Goal: Navigation & Orientation: Find specific page/section

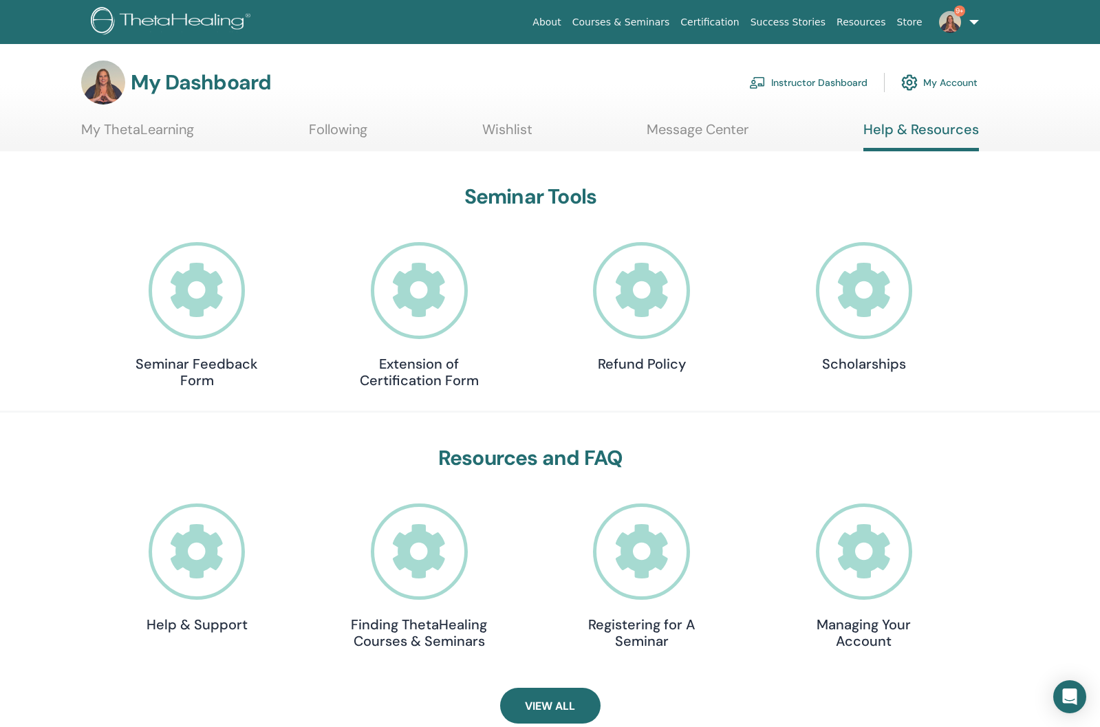
click at [216, 323] on icon at bounding box center [197, 290] width 97 height 97
click at [430, 580] on icon at bounding box center [419, 551] width 97 height 97
click at [184, 582] on icon at bounding box center [197, 551] width 97 height 97
click at [960, 87] on link "My Account" at bounding box center [939, 82] width 76 height 30
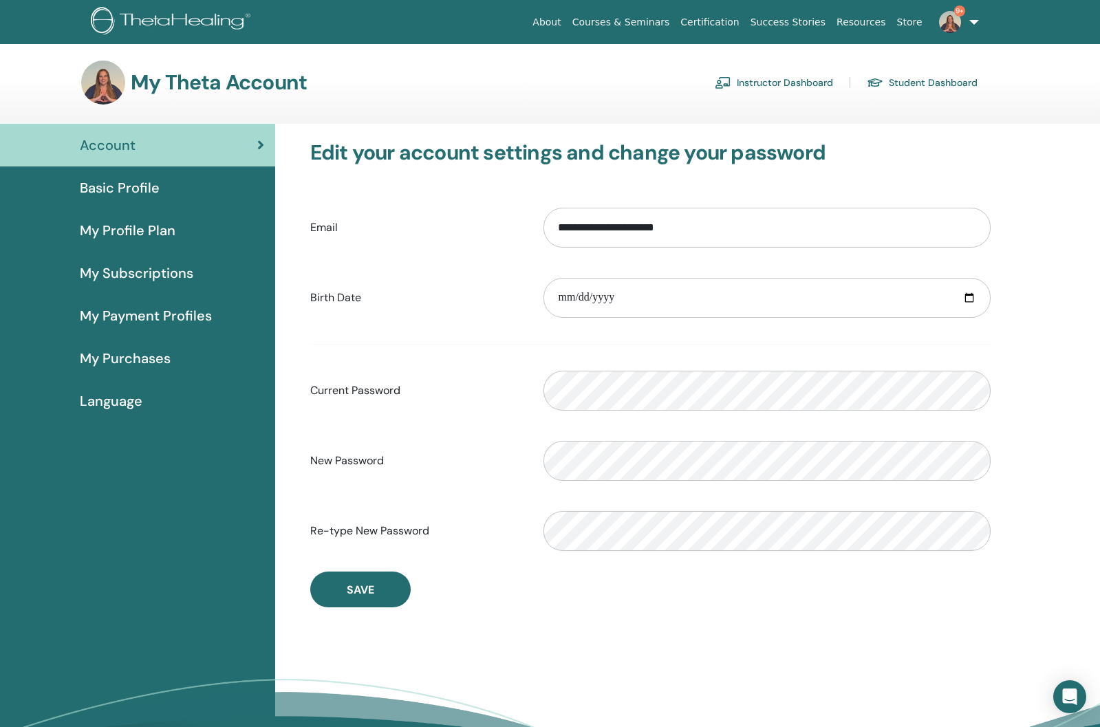
scroll to position [3, 0]
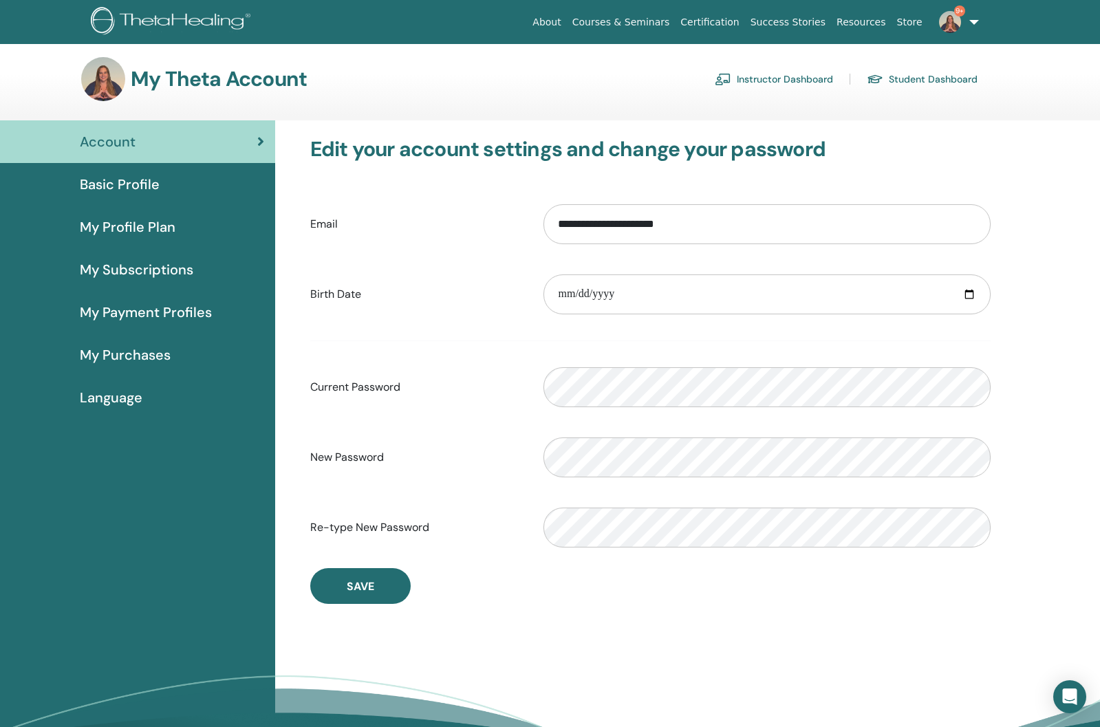
click at [960, 87] on link "Student Dashboard" at bounding box center [922, 79] width 111 height 22
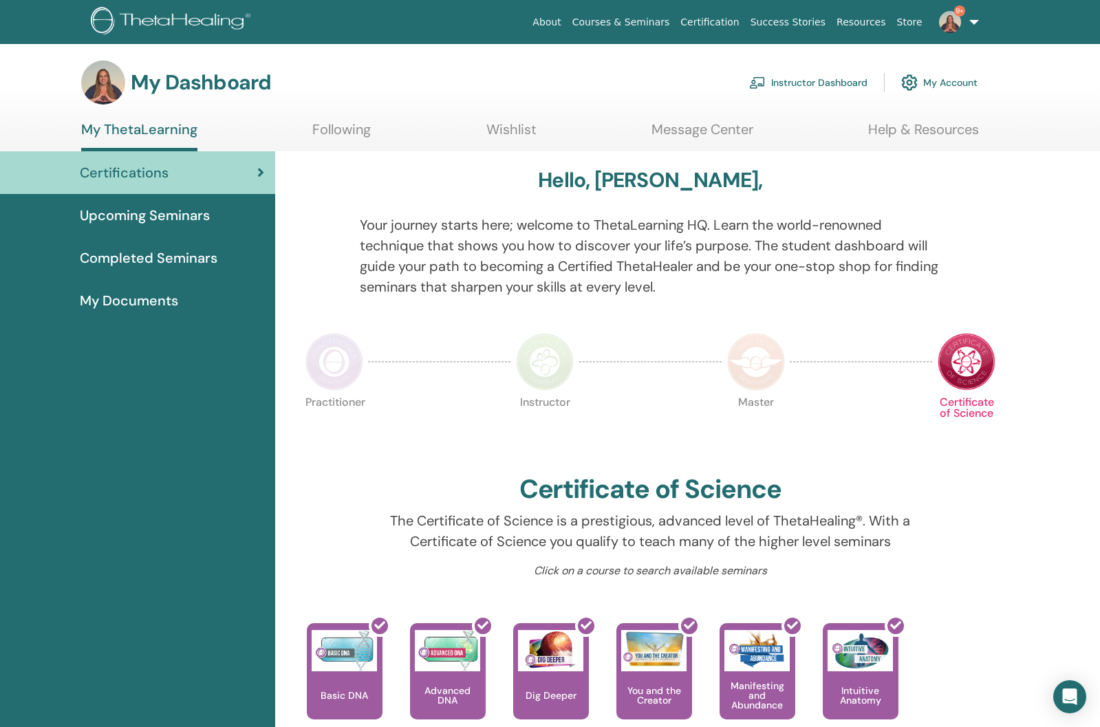
click at [975, 22] on link "9+" at bounding box center [956, 22] width 56 height 44
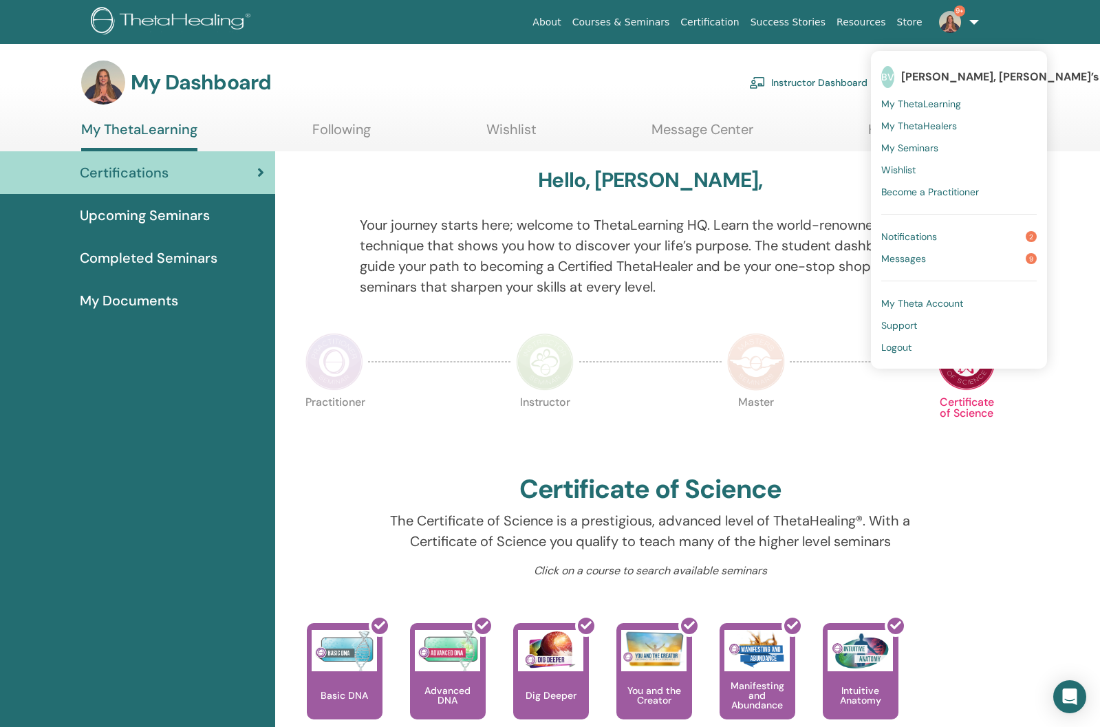
drag, startPoint x: 784, startPoint y: 44, endPoint x: 793, endPoint y: 58, distance: 16.4
click at [787, 49] on main "My Dashboard Instructor Dashboard My Account My ThetaLearning Following Wishlist" at bounding box center [550, 665] width 1100 height 1242
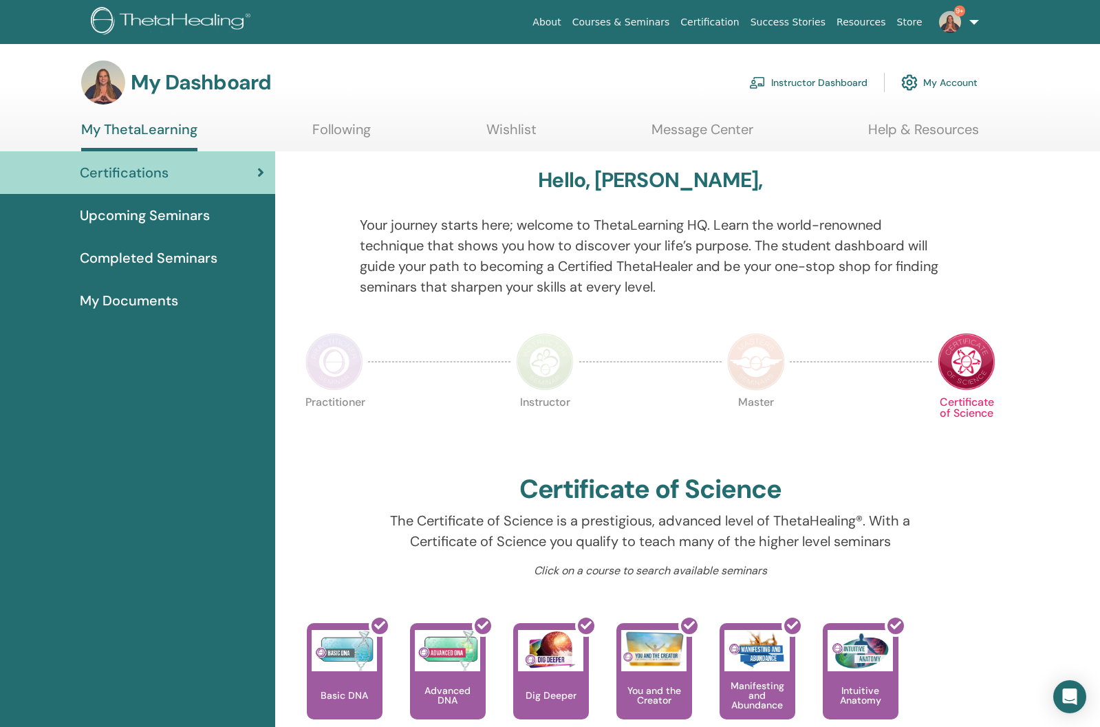
click at [807, 85] on link "Instructor Dashboard" at bounding box center [808, 82] width 118 height 30
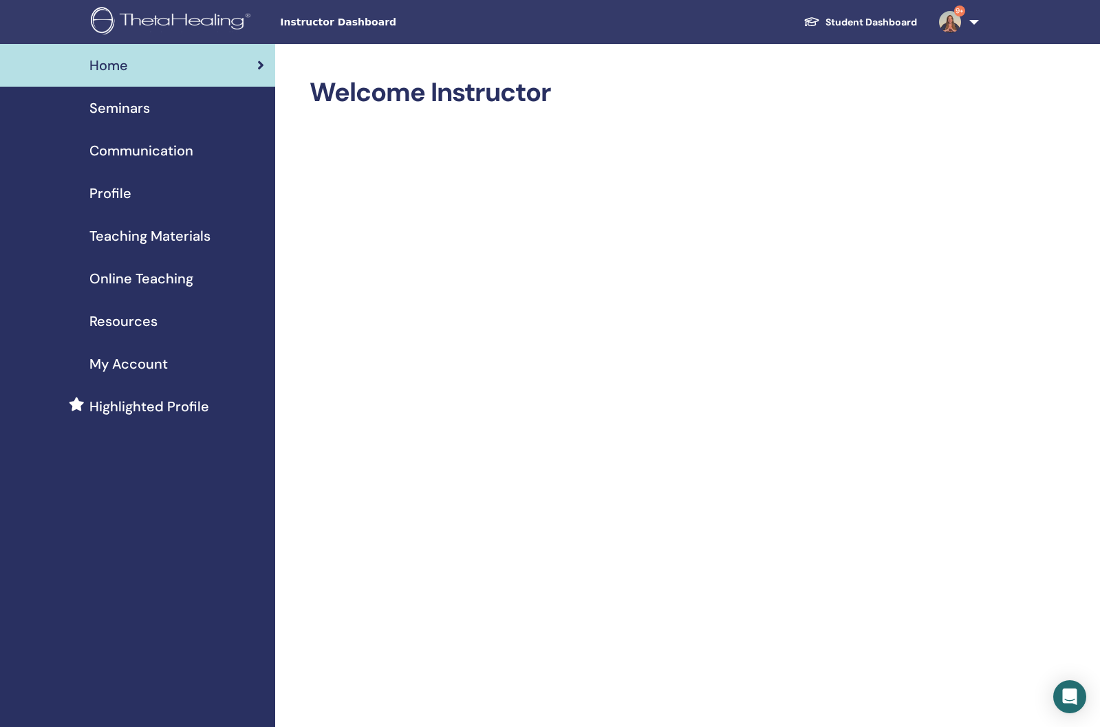
click at [129, 327] on span "Resources" at bounding box center [123, 321] width 68 height 21
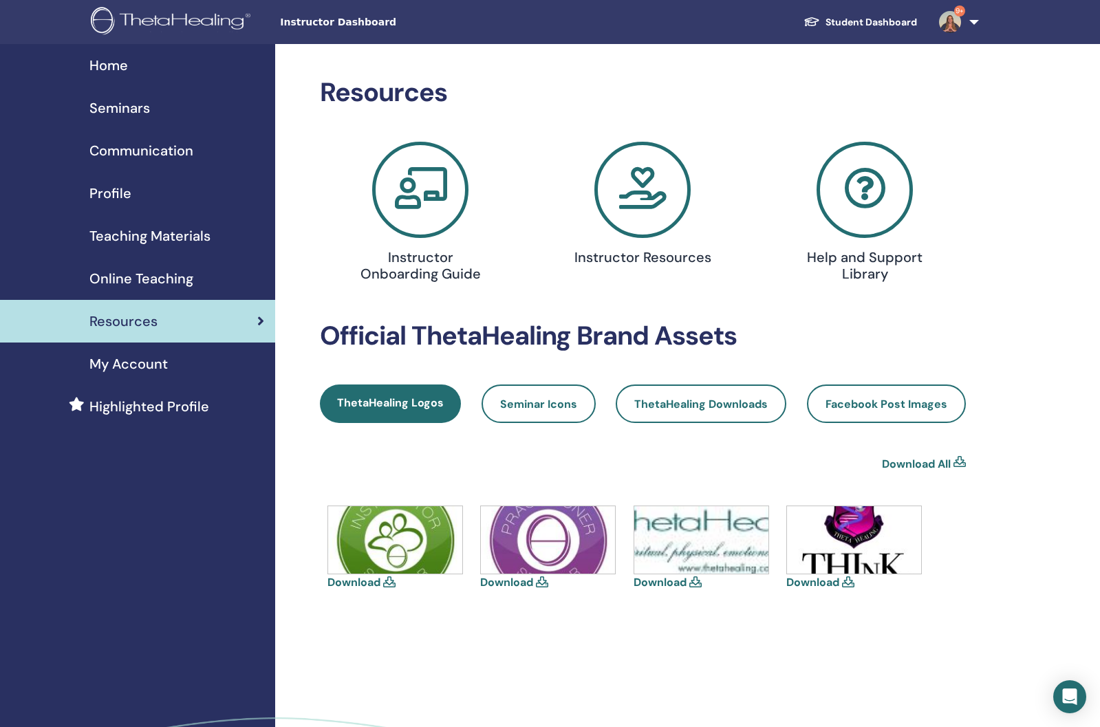
click at [978, 23] on link "9+" at bounding box center [956, 22] width 56 height 44
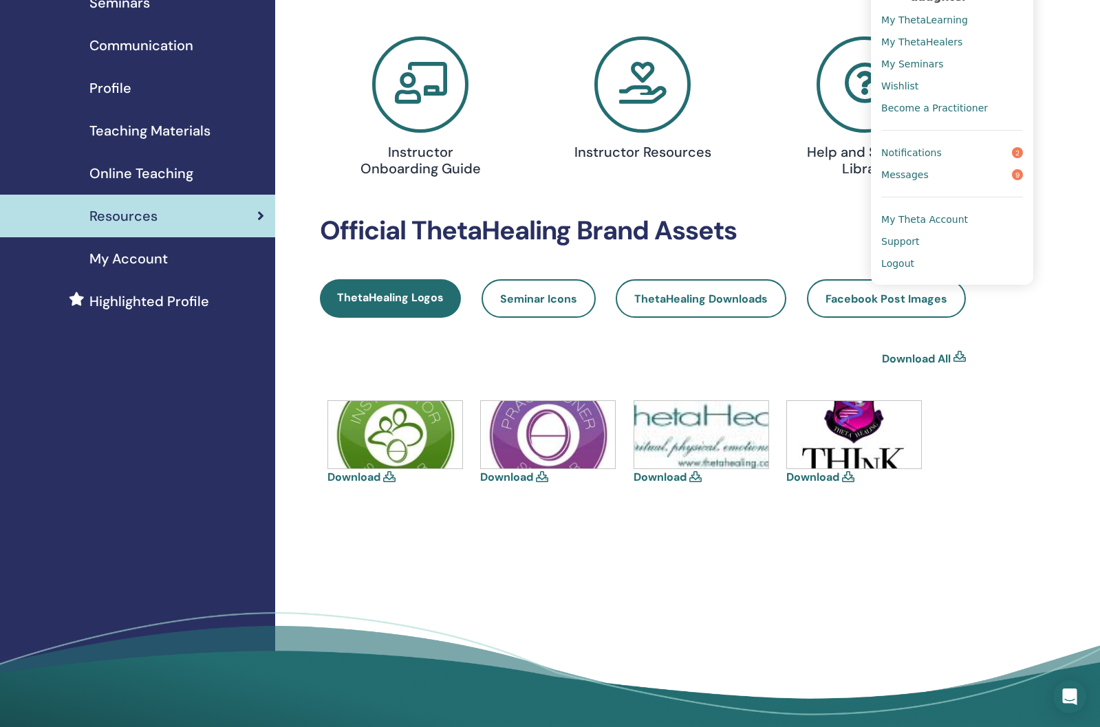
scroll to position [109, 0]
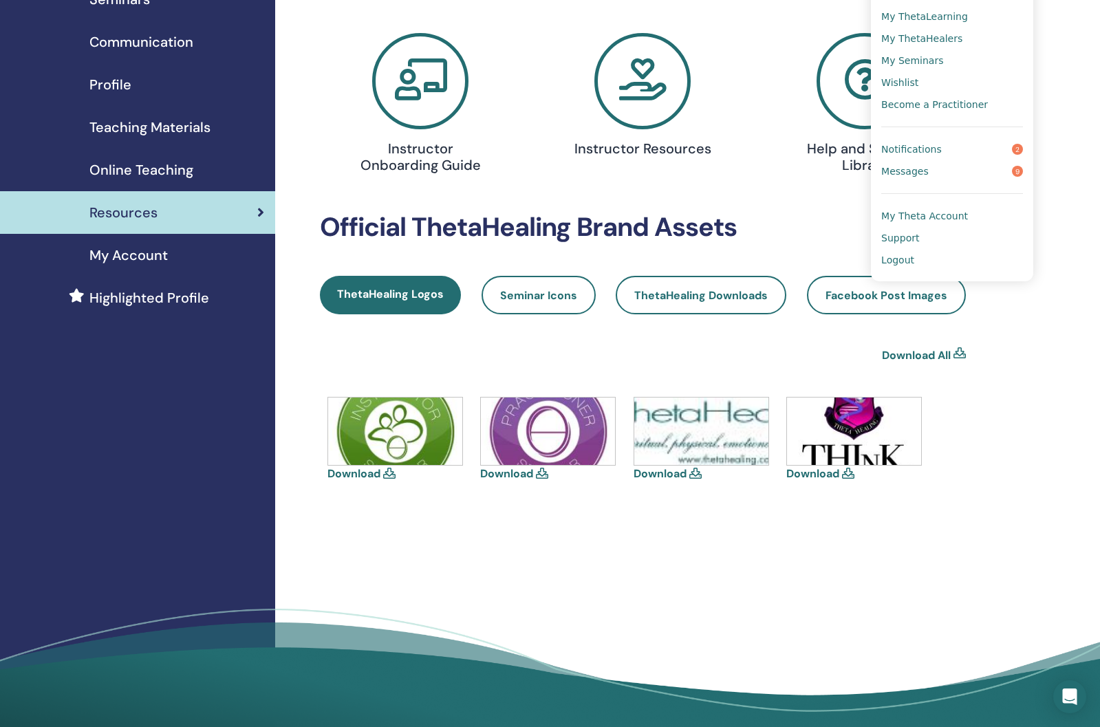
click at [1044, 102] on div "Resources Instructor Onboarding Guide Instructor Resources Help and Support Lib…" at bounding box center [687, 340] width 825 height 811
